Goal: Book appointment/travel/reservation

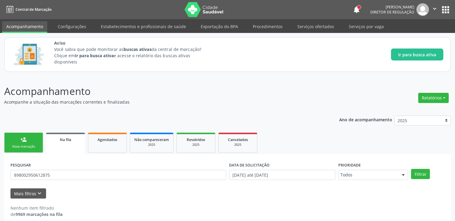
scroll to position [7, 0]
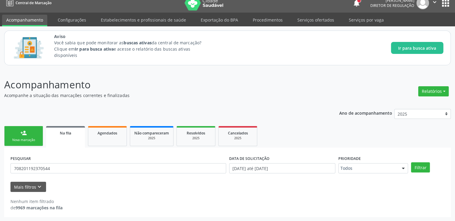
type input "708201192370544"
click at [411, 162] on button "Filtrar" at bounding box center [420, 167] width 19 height 10
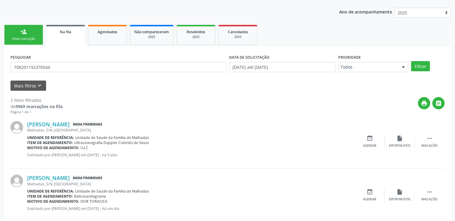
scroll to position [119, 0]
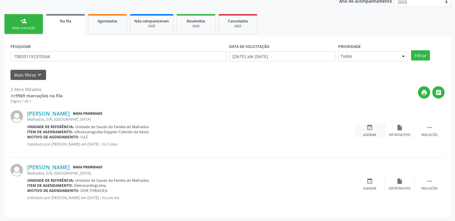
click at [368, 129] on icon "event_available" at bounding box center [370, 127] width 7 height 7
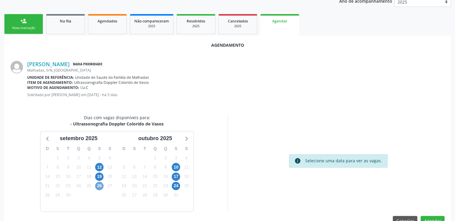
click at [98, 186] on span "26" at bounding box center [99, 186] width 8 height 8
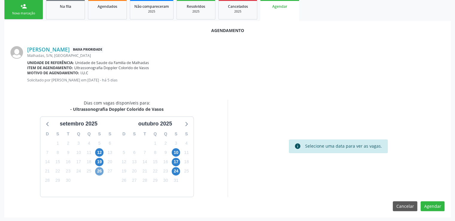
click at [99, 171] on span "26" at bounding box center [99, 171] width 8 height 8
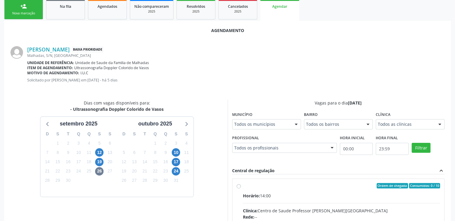
radio input "true"
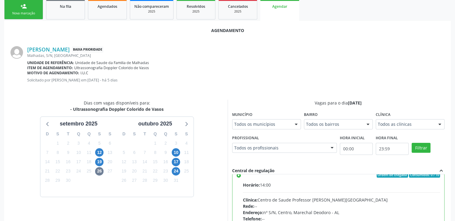
scroll to position [29, 0]
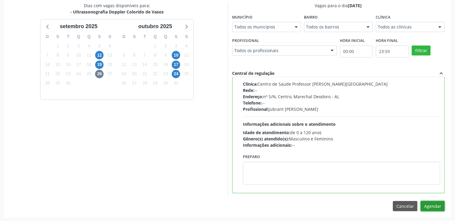
click at [430, 204] on button "Agendar" at bounding box center [433, 206] width 24 height 10
click at [430, 204] on div at bounding box center [433, 206] width 24 height 10
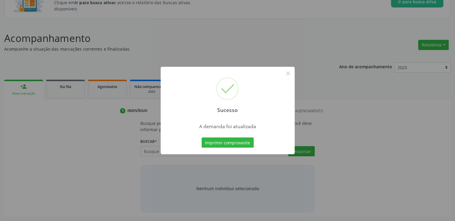
scroll to position [53, 0]
click at [288, 72] on button "×" at bounding box center [288, 73] width 10 height 10
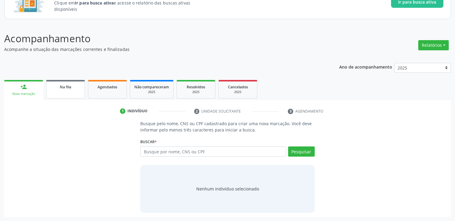
click at [60, 92] on link "Na fila" at bounding box center [65, 89] width 39 height 19
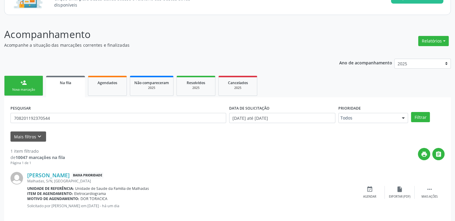
scroll to position [65, 0]
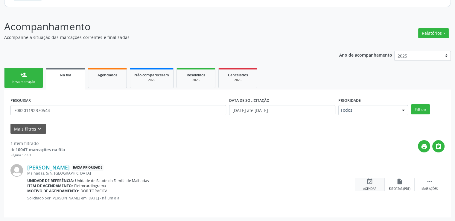
click at [371, 181] on icon "event_available" at bounding box center [370, 181] width 7 height 7
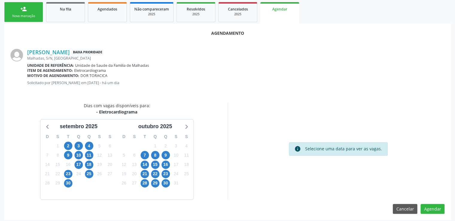
scroll to position [133, 0]
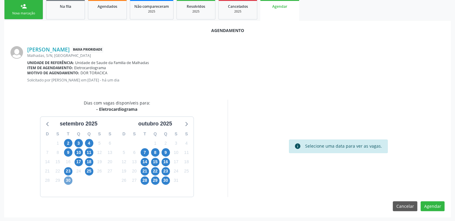
click at [69, 178] on span "30" at bounding box center [68, 180] width 8 height 8
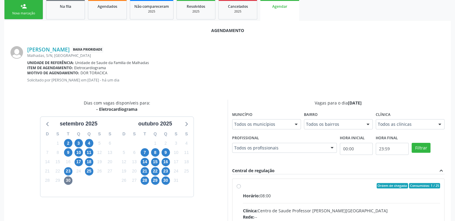
click at [239, 184] on input "Ordem de chegada Consumidos: 1 / 25 Horário: 08:00 Clínica: Centro de Saude Pro…" at bounding box center [239, 185] width 4 height 5
radio input "true"
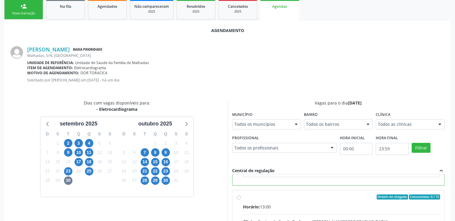
scroll to position [230, 0]
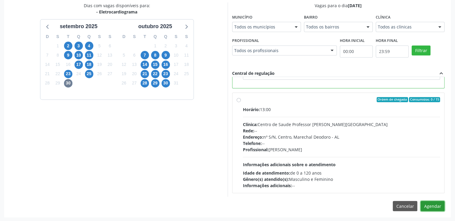
click at [427, 207] on button "Agendar" at bounding box center [433, 206] width 24 height 10
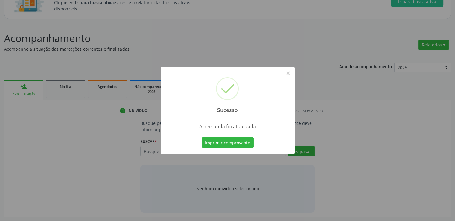
scroll to position [53, 0]
click at [289, 74] on button "×" at bounding box center [288, 73] width 10 height 10
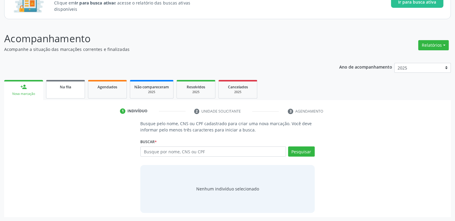
click at [67, 86] on span "Na fila" at bounding box center [65, 86] width 11 height 5
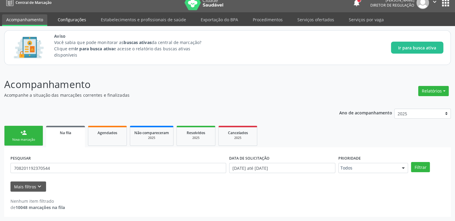
scroll to position [7, 0]
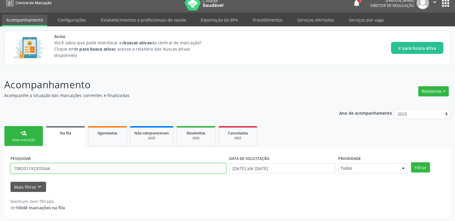
drag, startPoint x: 67, startPoint y: 167, endPoint x: 1, endPoint y: 171, distance: 65.9
click at [1, 171] on div "Acompanhamento Acompanhe a situação das marcações correntes e finalizadas Relat…" at bounding box center [227, 145] width 455 height 152
click at [411, 162] on button "Filtrar" at bounding box center [420, 167] width 19 height 10
drag, startPoint x: 61, startPoint y: 167, endPoint x: 0, endPoint y: 172, distance: 61.2
click at [0, 172] on div "Acompanhamento Acompanhe a situação das marcações correntes e finalizadas Relat…" at bounding box center [227, 145] width 455 height 152
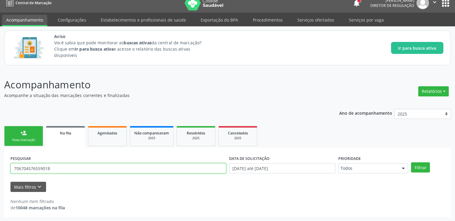
click at [411, 162] on button "Filtrar" at bounding box center [420, 167] width 19 height 10
drag, startPoint x: 59, startPoint y: 167, endPoint x: 0, endPoint y: 160, distance: 59.0
click at [0, 160] on div "Acompanhamento Acompanhe a situação das marcações correntes e finalizadas Relat…" at bounding box center [227, 145] width 455 height 152
click at [411, 162] on button "Filtrar" at bounding box center [420, 167] width 19 height 10
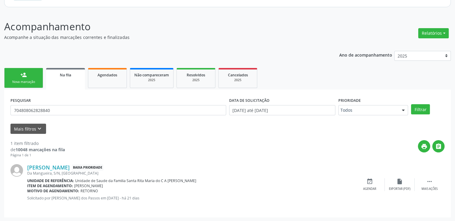
scroll to position [65, 0]
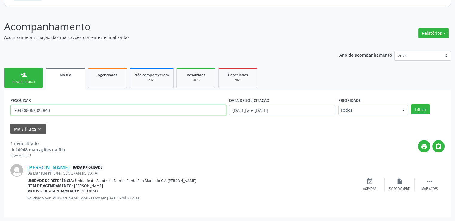
drag, startPoint x: 73, startPoint y: 108, endPoint x: 0, endPoint y: 102, distance: 73.3
click at [0, 102] on div "Acompanhamento Acompanhe a situação das marcações correntes e finalizadas Relat…" at bounding box center [227, 116] width 455 height 210
type input "[PERSON_NAME]"
click at [411, 104] on button "Filtrar" at bounding box center [420, 109] width 19 height 10
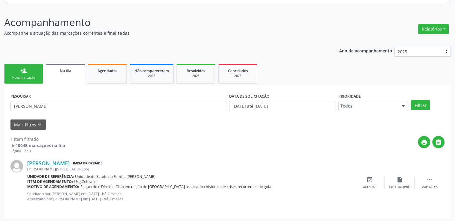
scroll to position [70, 0]
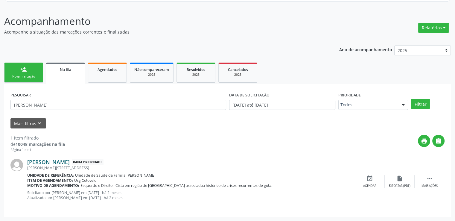
click at [70, 161] on link "[PERSON_NAME]" at bounding box center [48, 162] width 43 height 7
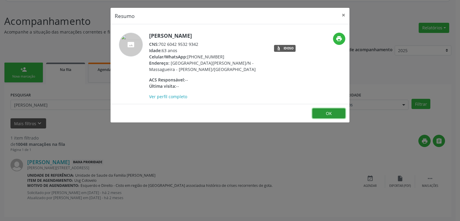
click at [327, 108] on button "OK" at bounding box center [328, 113] width 33 height 10
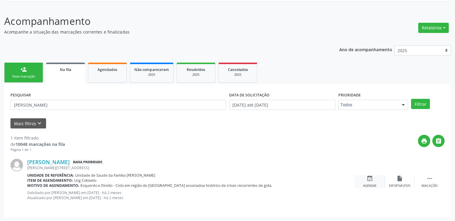
click at [370, 180] on icon "event_available" at bounding box center [370, 178] width 7 height 7
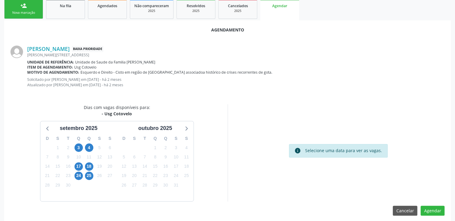
scroll to position [139, 0]
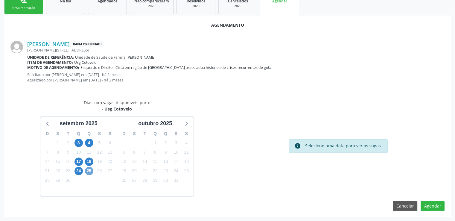
click at [91, 171] on span "25" at bounding box center [89, 171] width 8 height 8
click at [90, 169] on span "25" at bounding box center [89, 171] width 8 height 8
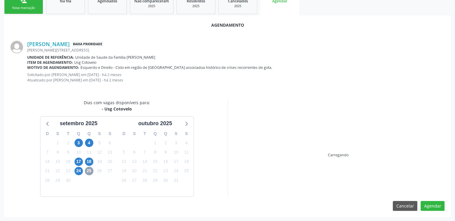
click at [90, 169] on span "25" at bounding box center [89, 171] width 8 height 8
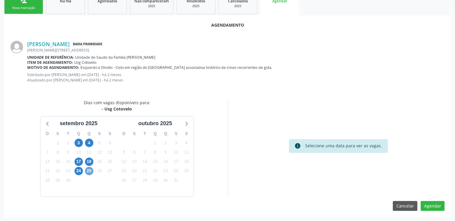
click at [88, 170] on span "25" at bounding box center [89, 171] width 8 height 8
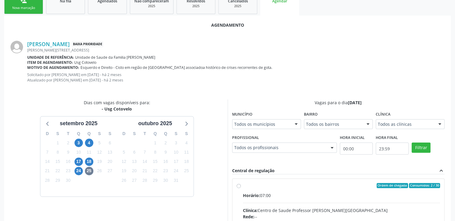
click at [237, 185] on input "Ordem de chegada Consumidos: 2 / 30 Horário: 07:00 Clínica: Centro de Saude Pro…" at bounding box center [239, 185] width 4 height 5
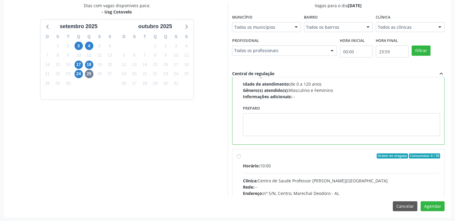
scroll to position [74, 0]
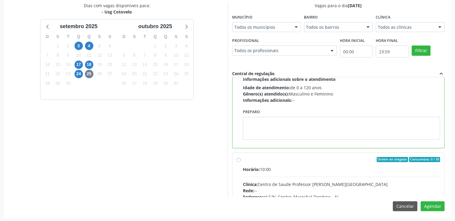
click at [243, 159] on label "Ordem de chegada Consumidos: 0 / 30 Horário: 10:00 Clínica: Centro de Saude Pro…" at bounding box center [342, 203] width 198 height 92
click at [240, 159] on input "Ordem de chegada Consumidos: 0 / 30 Horário: 10:00 Clínica: Centro de Saude Pro…" at bounding box center [239, 159] width 4 height 5
radio input "false"
radio input "true"
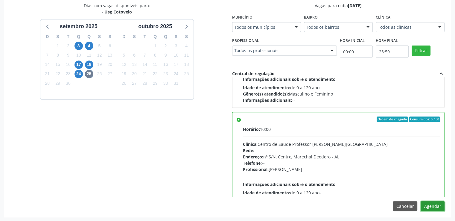
click at [427, 206] on button "Agendar" at bounding box center [433, 206] width 24 height 10
